Goal: Task Accomplishment & Management: Use online tool/utility

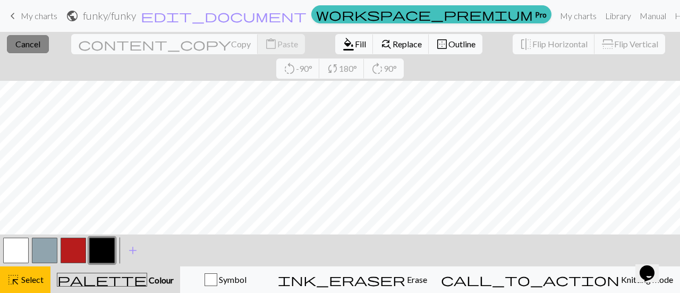
click at [32, 42] on span "Cancel" at bounding box center [27, 44] width 25 height 10
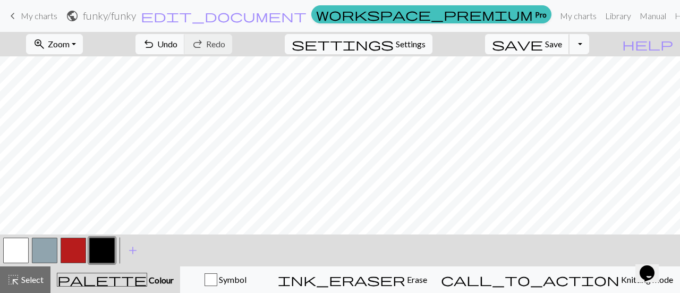
click at [543, 43] on span "save" at bounding box center [517, 44] width 51 height 15
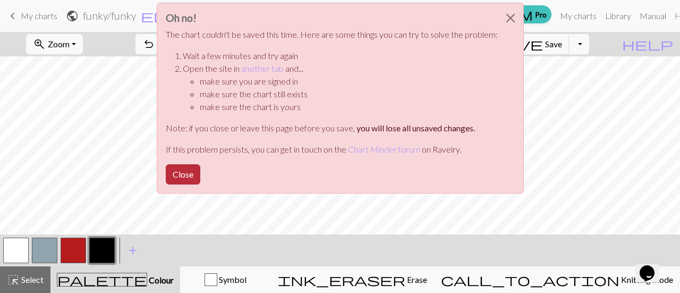
click at [194, 166] on button "Close" at bounding box center [183, 174] width 35 height 20
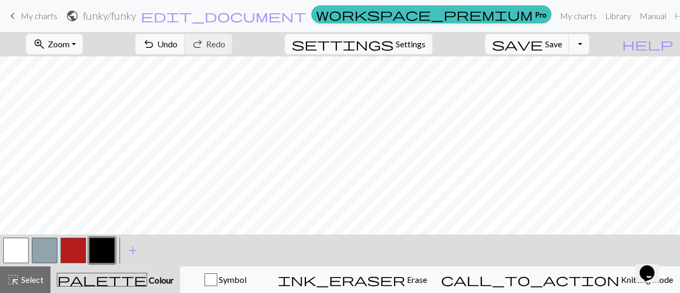
click at [15, 11] on span "keyboard_arrow_left" at bounding box center [12, 15] width 13 height 15
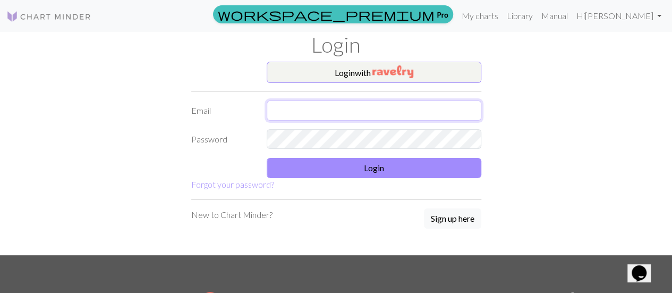
type input "[PERSON_NAME][EMAIL_ADDRESS][DOMAIN_NAME]"
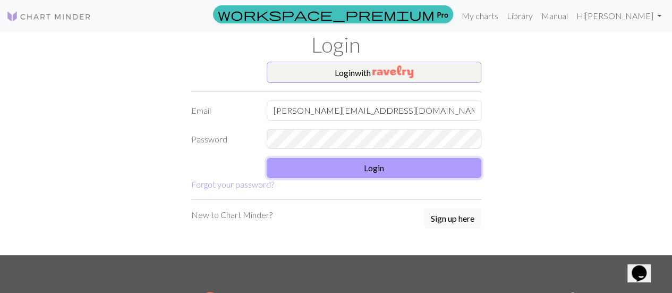
click at [355, 167] on button "Login" at bounding box center [374, 168] width 215 height 20
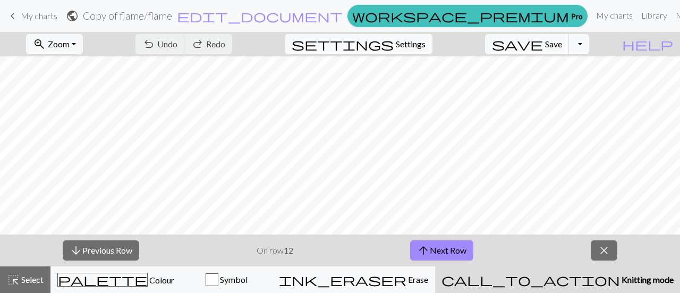
click at [12, 14] on span "keyboard_arrow_left" at bounding box center [12, 15] width 13 height 15
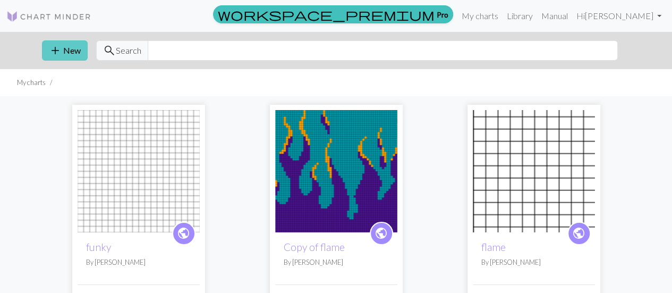
click at [71, 52] on button "add New" at bounding box center [65, 50] width 46 height 20
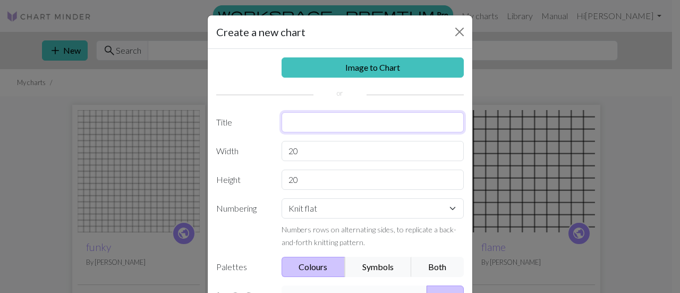
click at [350, 117] on input "text" at bounding box center [373, 122] width 183 height 20
type input "funky"
click at [238, 101] on div "Image to Chart Title funky Width 20 Height 20 Numbering Knit flat Knit in the r…" at bounding box center [340, 220] width 265 height 343
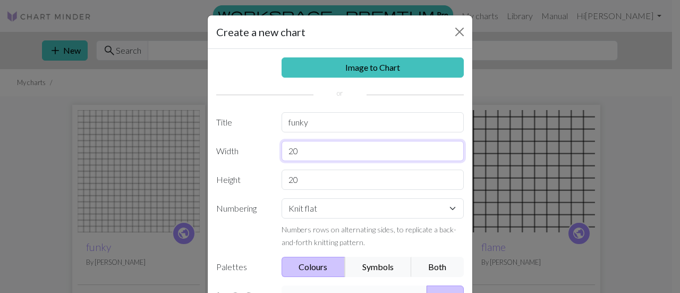
click at [321, 153] on input "20" at bounding box center [373, 151] width 183 height 20
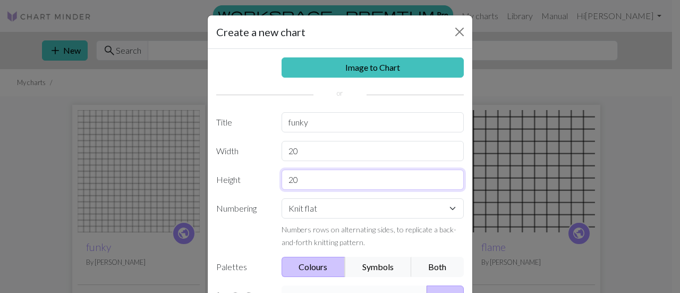
click at [336, 179] on input "20" at bounding box center [373, 179] width 183 height 20
type input "2"
type input "65"
click at [255, 184] on label "Height" at bounding box center [242, 179] width 65 height 20
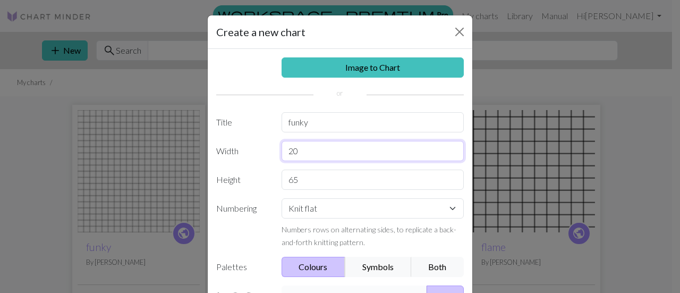
click at [319, 150] on input "20" at bounding box center [373, 151] width 183 height 20
type input "2"
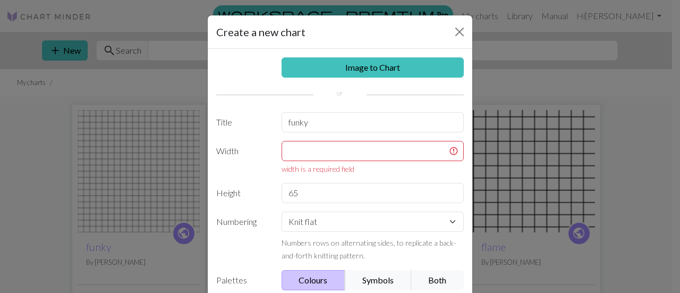
click at [240, 126] on label "Title" at bounding box center [242, 122] width 65 height 20
click at [322, 152] on input "text" at bounding box center [373, 151] width 183 height 20
click at [331, 189] on input "65" at bounding box center [373, 193] width 183 height 20
type input "6"
type input "114"
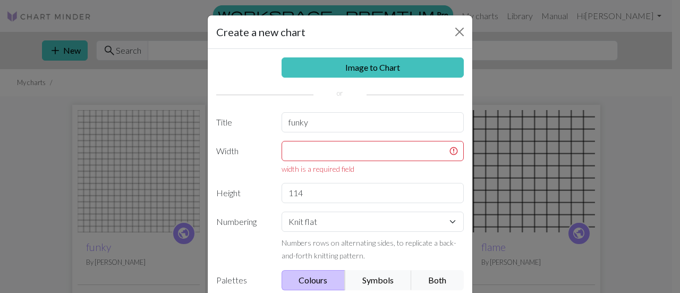
click at [255, 178] on div "Image to Chart Title funky Width width is a required field Height 114 Numbering…" at bounding box center [340, 227] width 265 height 356
click at [292, 158] on input "text" at bounding box center [373, 151] width 183 height 20
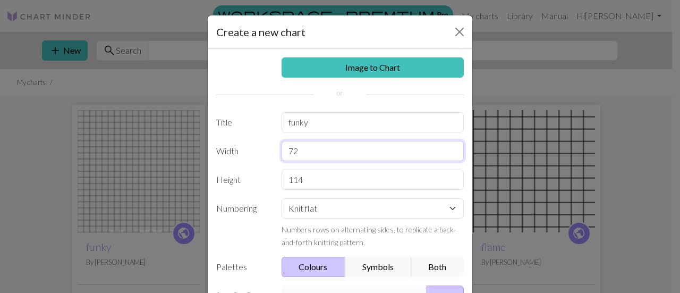
type input "7"
type input "300"
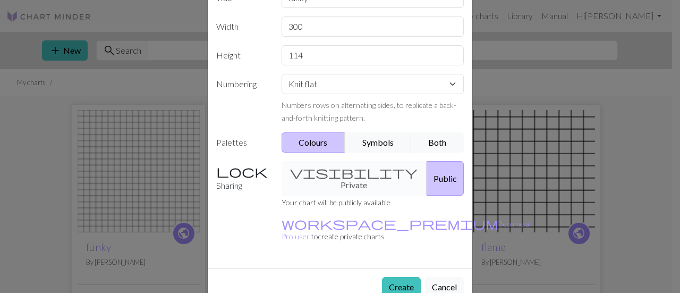
scroll to position [121, 0]
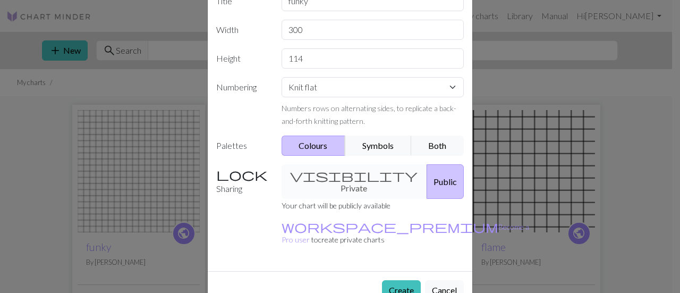
click at [339, 176] on div "visibility Private Public" at bounding box center [372, 181] width 195 height 35
click at [398, 280] on button "Create" at bounding box center [401, 290] width 39 height 20
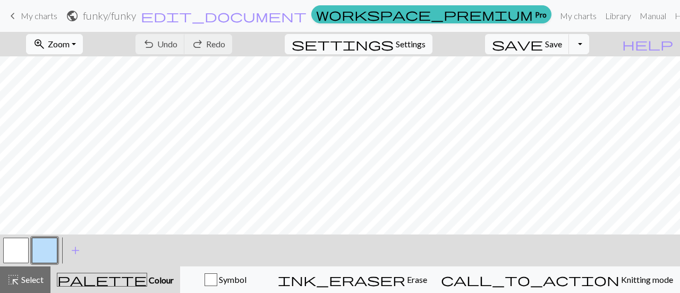
click at [70, 42] on span "Zoom" at bounding box center [59, 44] width 22 height 10
click at [86, 124] on button "50%" at bounding box center [69, 126] width 84 height 17
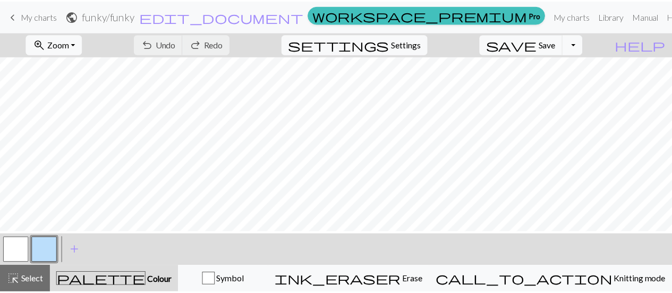
scroll to position [143, 0]
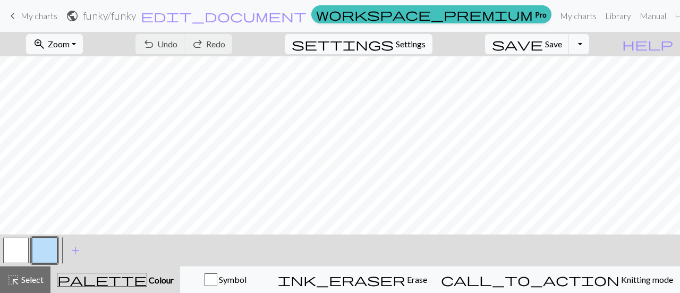
click at [39, 18] on span "My charts" at bounding box center [39, 16] width 37 height 10
